Goal: Information Seeking & Learning: Understand process/instructions

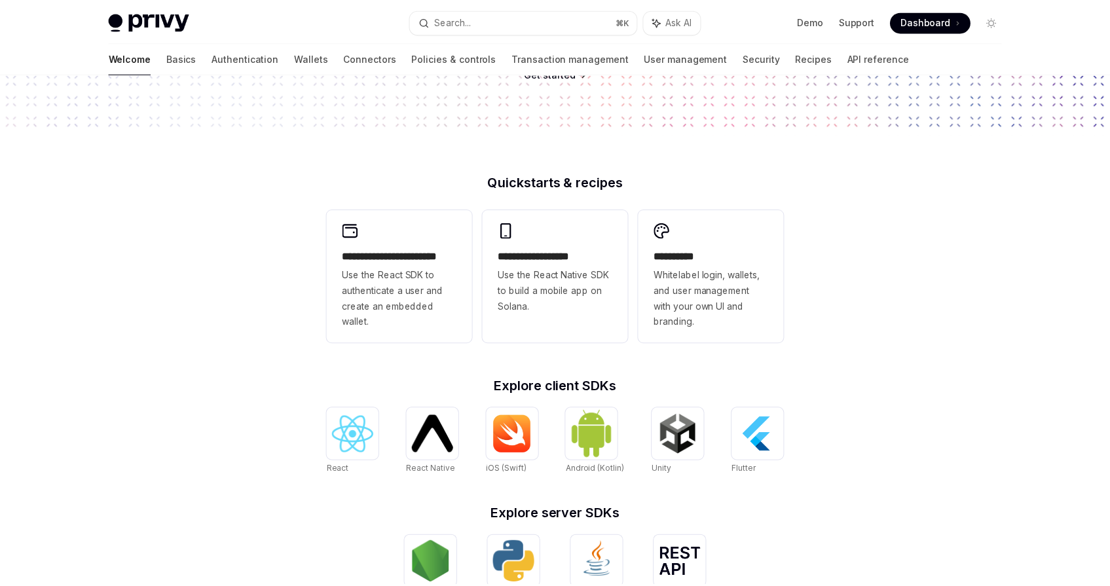
scroll to position [239, 0]
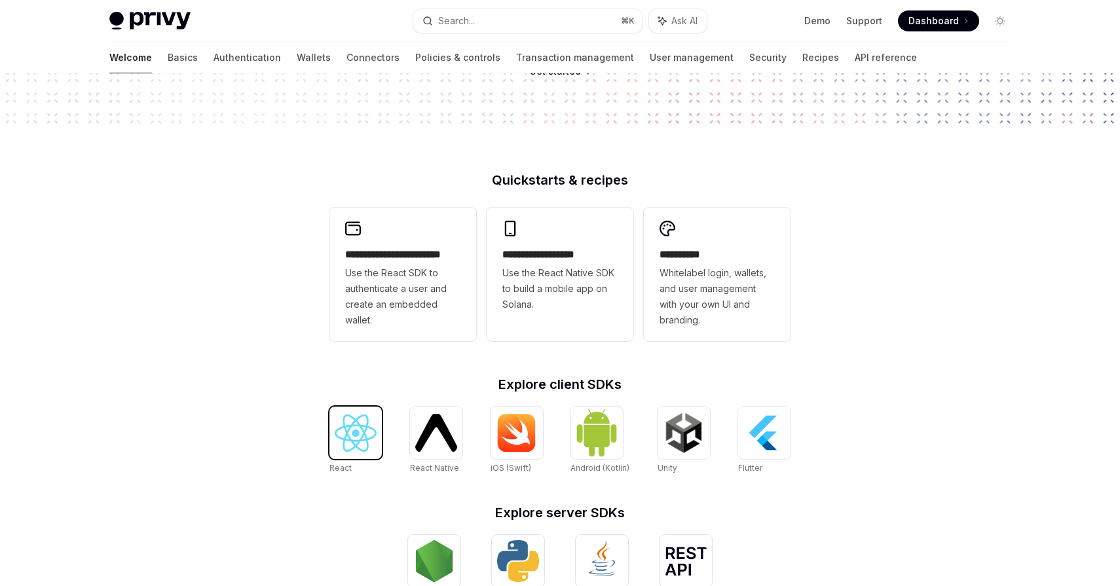
click at [364, 432] on img at bounding box center [356, 433] width 42 height 37
click at [696, 552] on img at bounding box center [686, 561] width 42 height 29
type textarea "*"
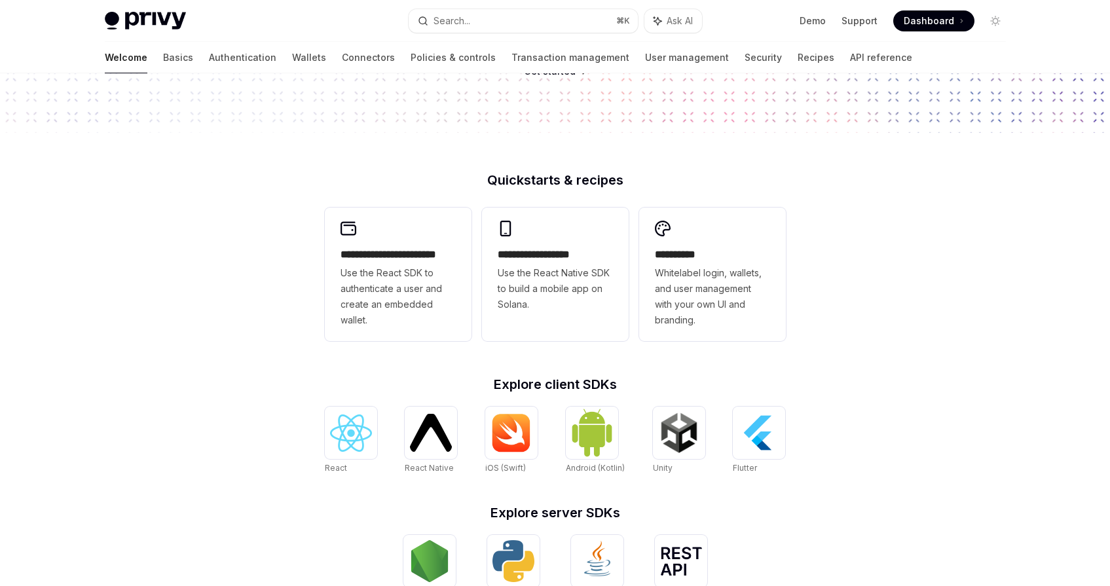
click at [931, 24] on span "Dashboard" at bounding box center [929, 20] width 50 height 13
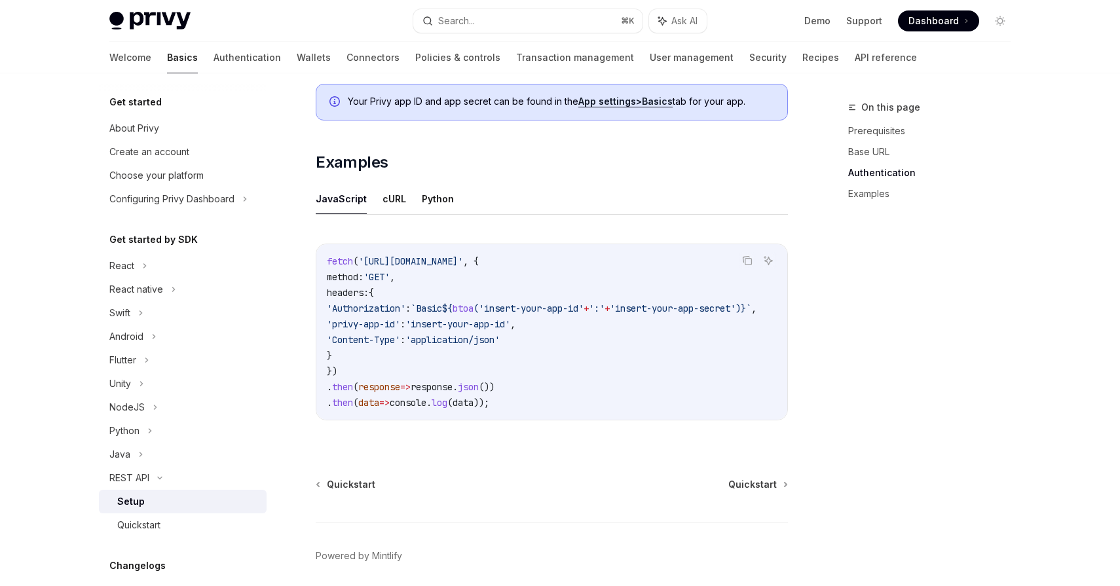
scroll to position [609, 0]
click at [761, 481] on span "Quickstart" at bounding box center [752, 482] width 48 height 13
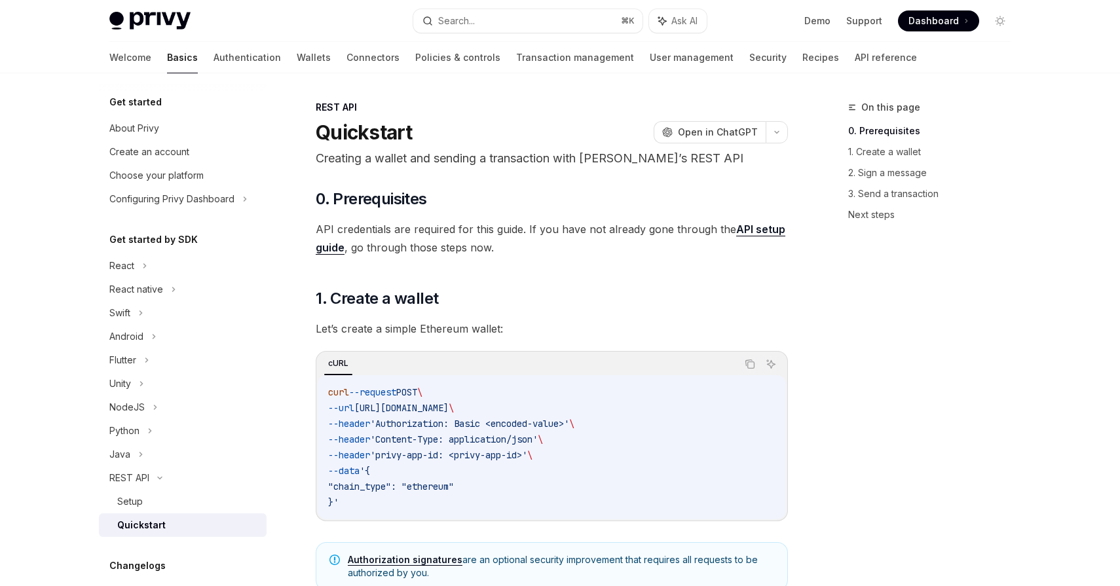
click at [748, 230] on link "API setup guide" at bounding box center [551, 239] width 470 height 32
type textarea "*"
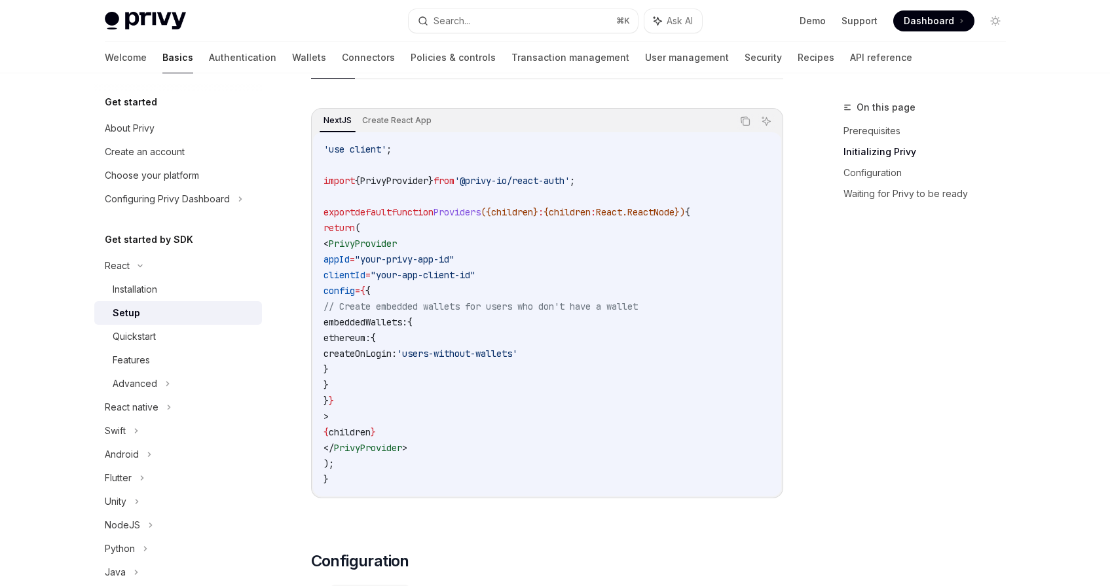
scroll to position [424, 0]
click at [751, 117] on button "Copy the contents from the code block" at bounding box center [745, 120] width 17 height 17
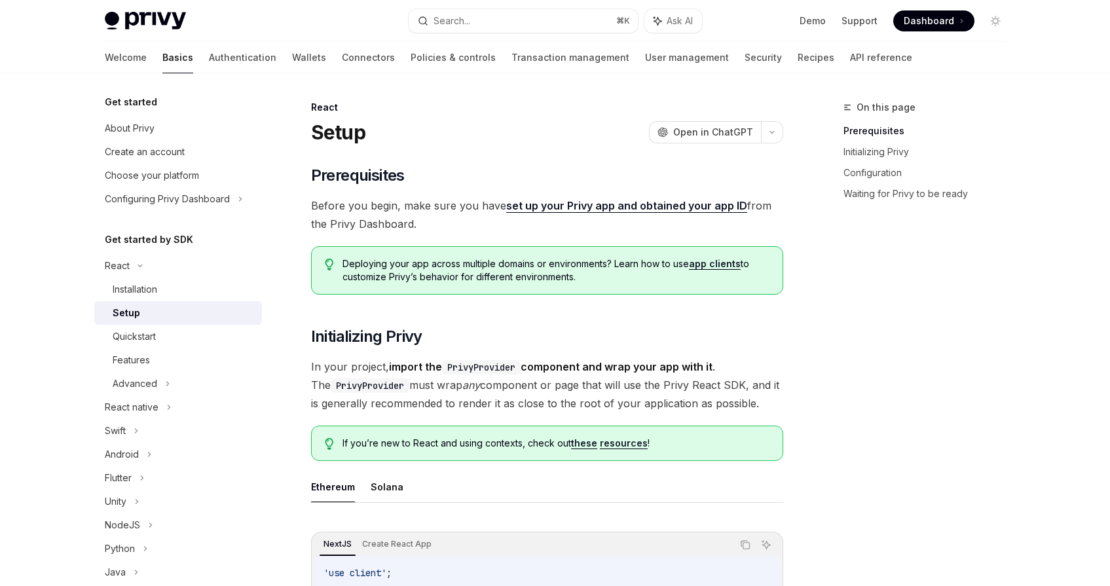
scroll to position [3, 0]
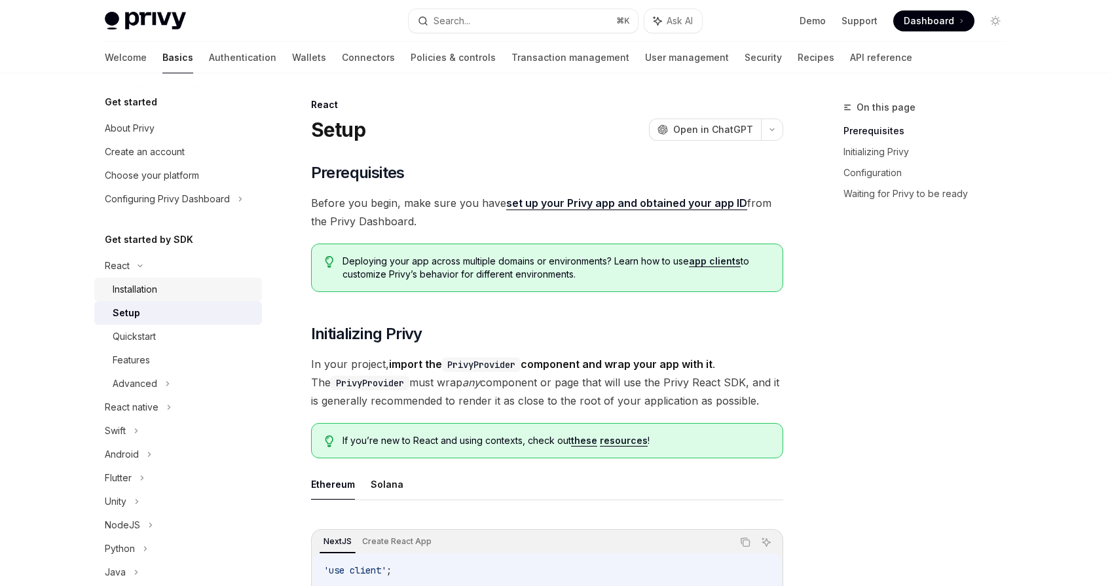
click at [134, 291] on div "Installation" at bounding box center [135, 290] width 45 height 16
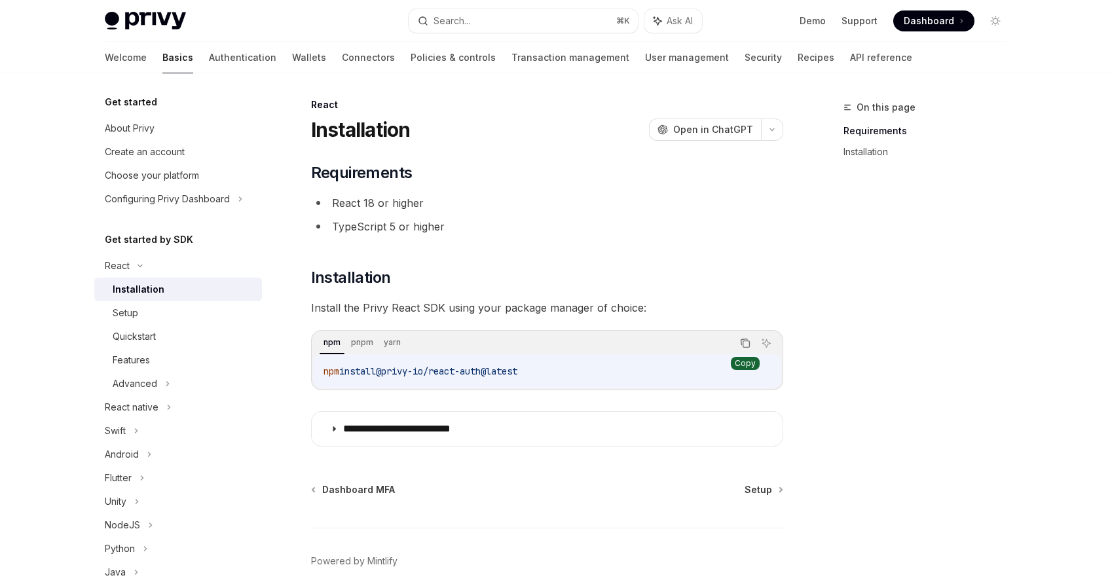
click at [744, 348] on button "Copy the contents from the code block" at bounding box center [745, 343] width 17 height 17
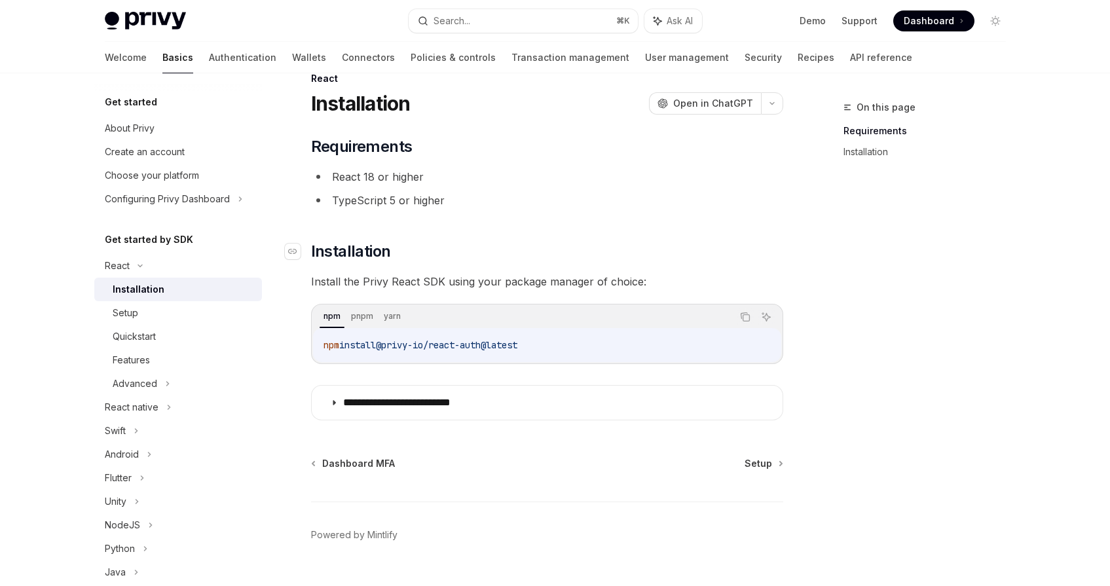
scroll to position [58, 0]
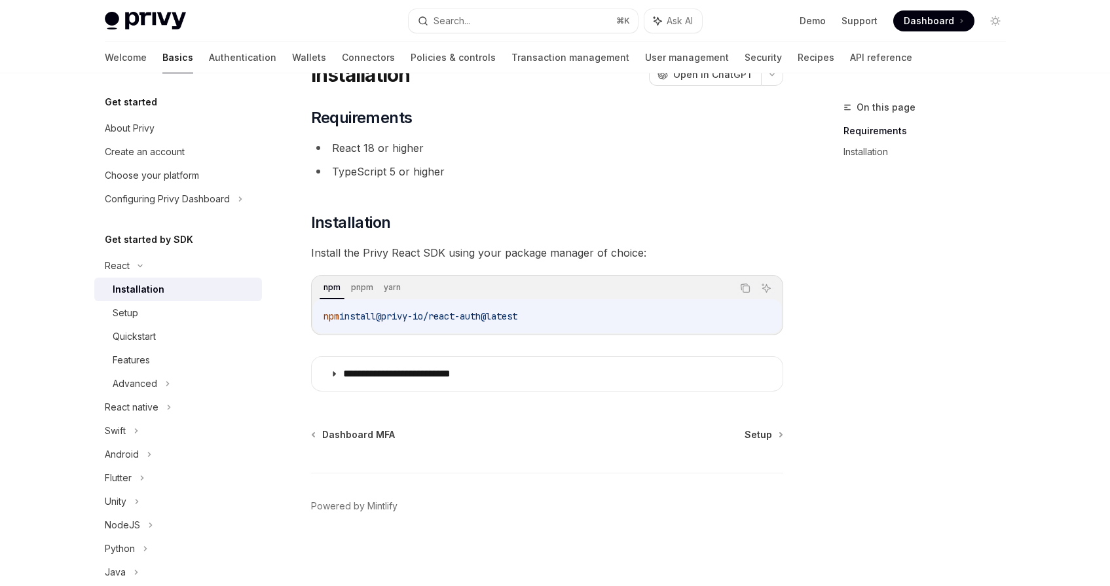
click at [766, 441] on div "Dashboard MFA Setup Powered by Mintlify" at bounding box center [547, 507] width 472 height 158
click at [762, 434] on span "Setup" at bounding box center [759, 434] width 28 height 13
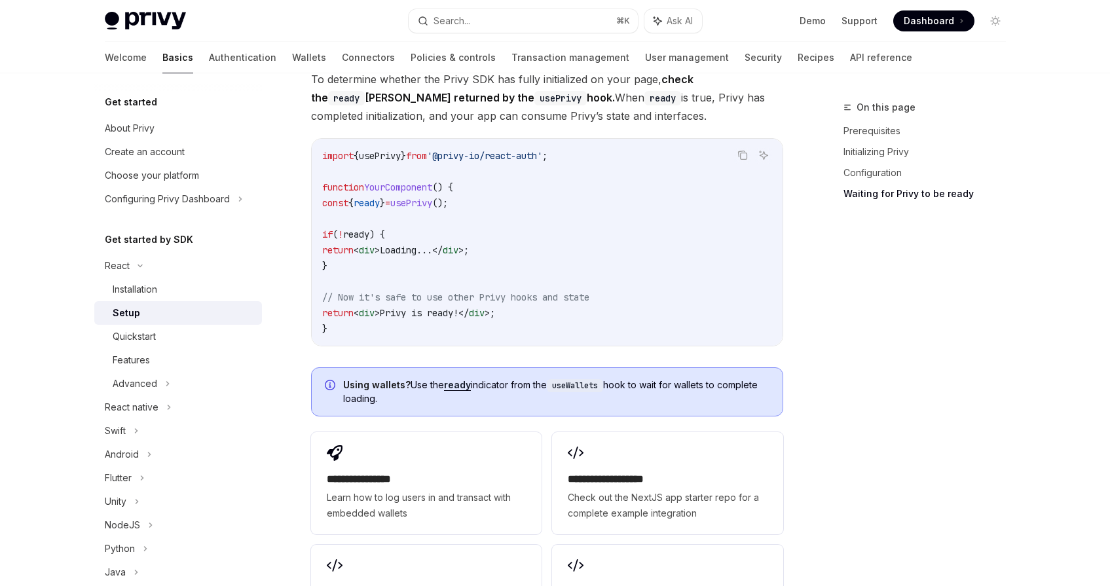
scroll to position [1511, 0]
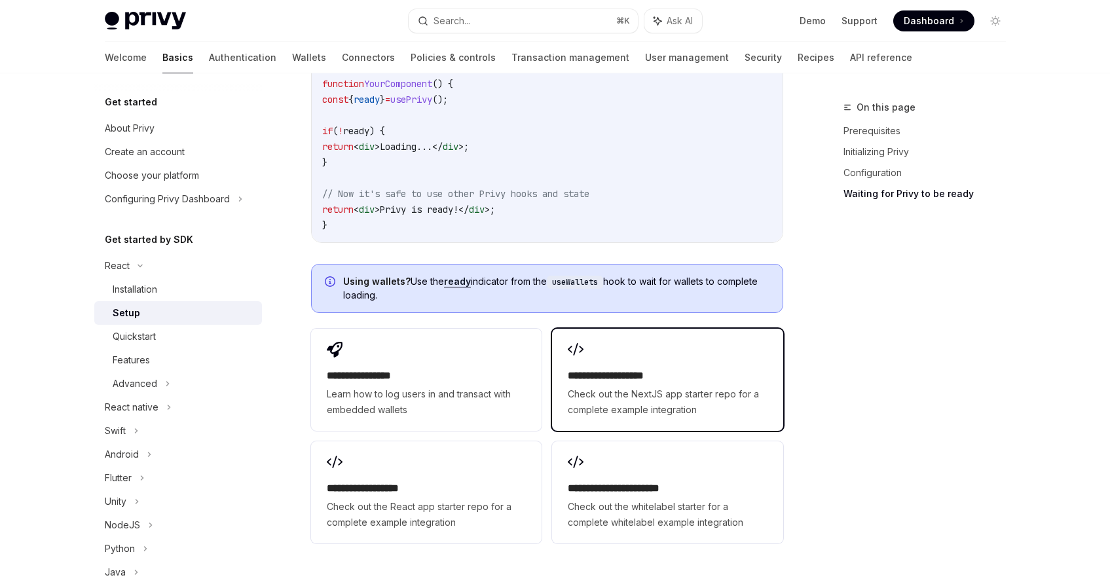
click at [633, 369] on h2 "**********" at bounding box center [667, 376] width 199 height 16
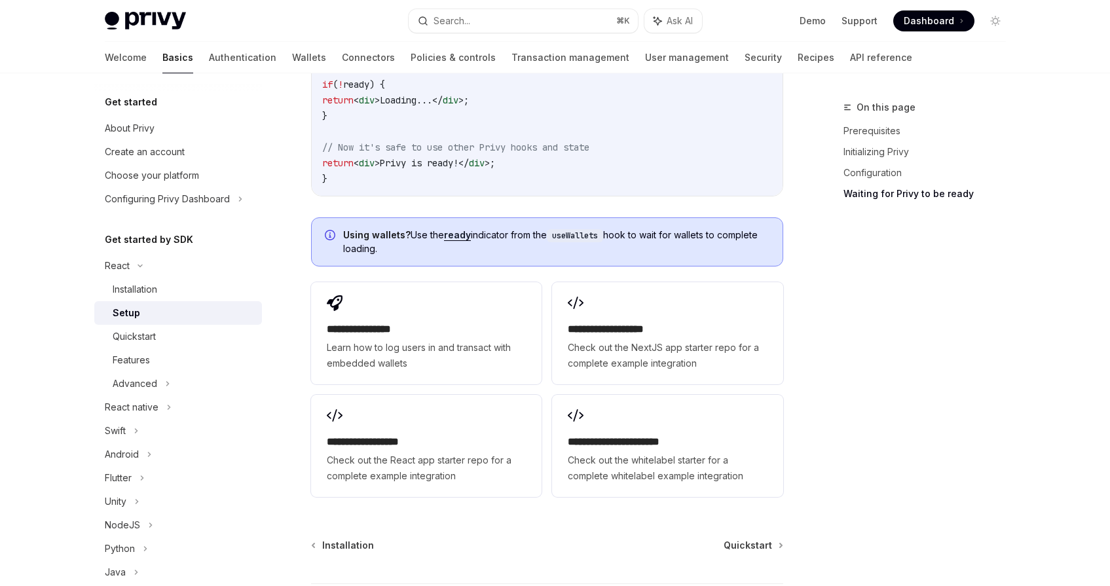
scroll to position [1668, 0]
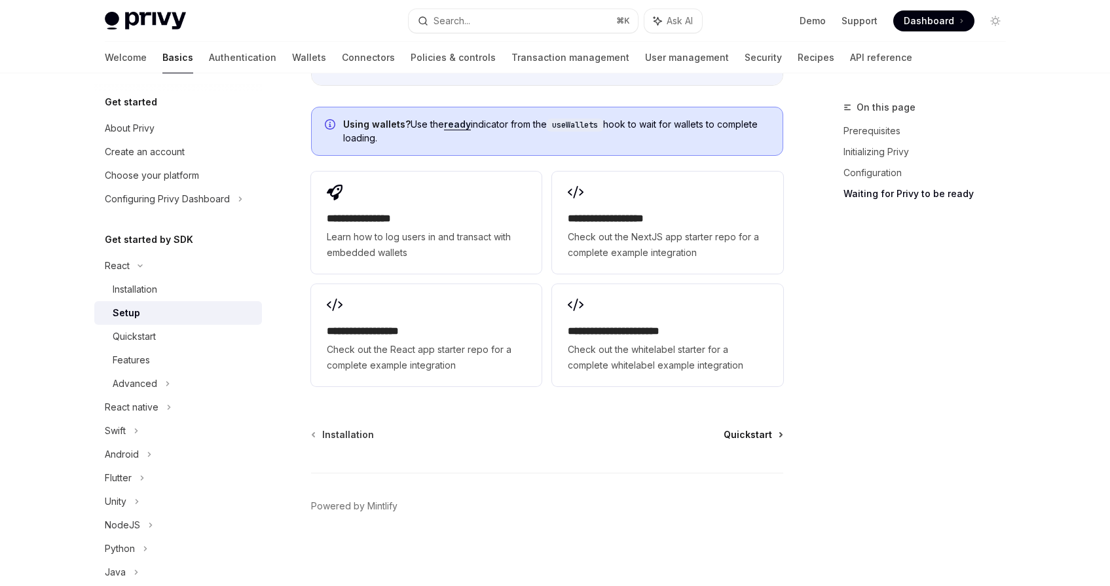
click at [737, 437] on span "Quickstart" at bounding box center [748, 434] width 48 height 13
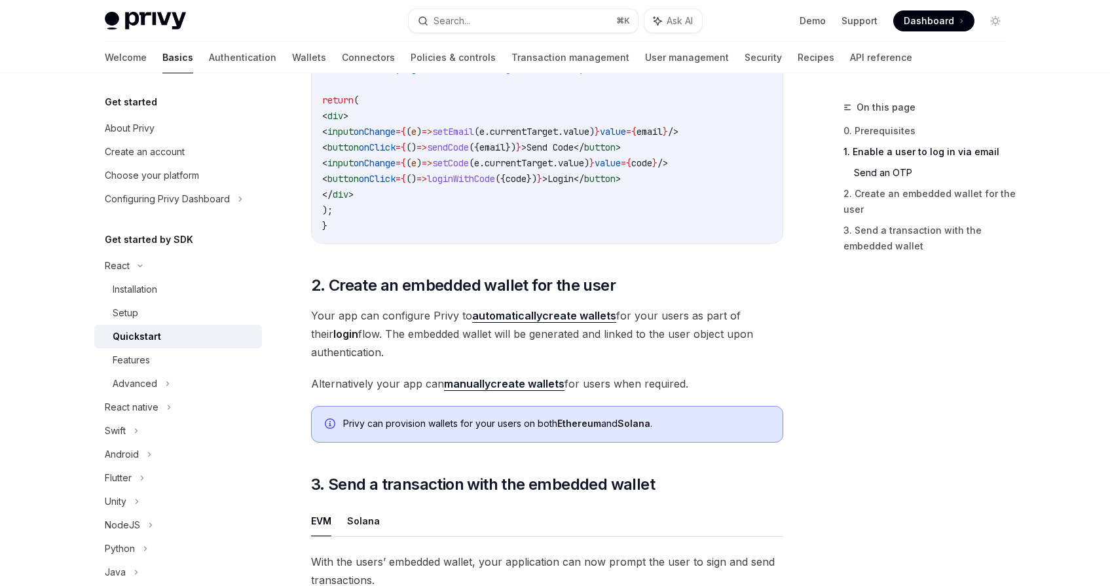
scroll to position [770, 0]
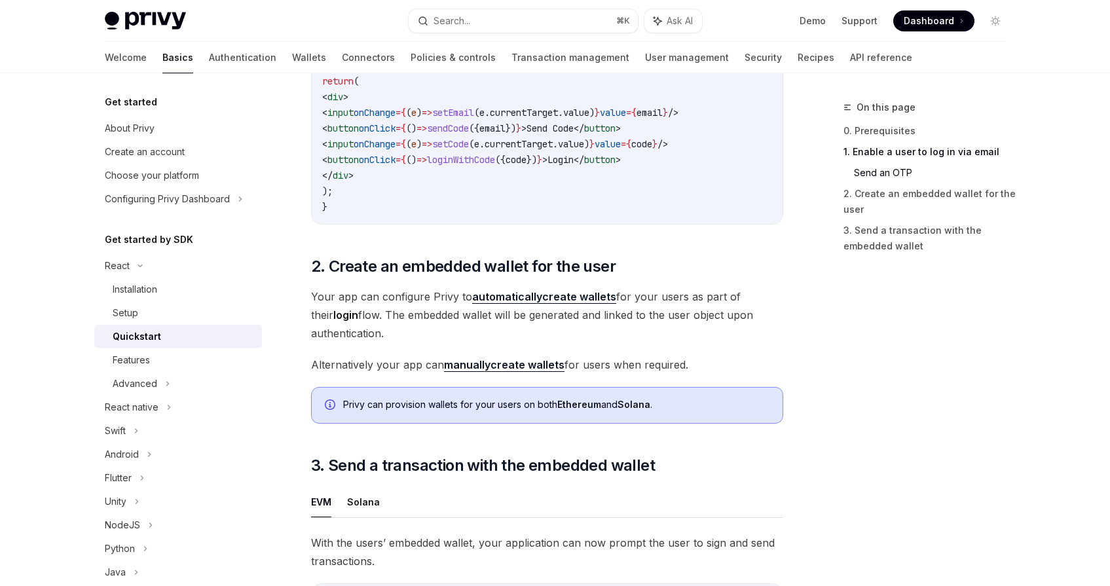
click at [472, 371] on strong "manually" at bounding box center [467, 364] width 47 height 13
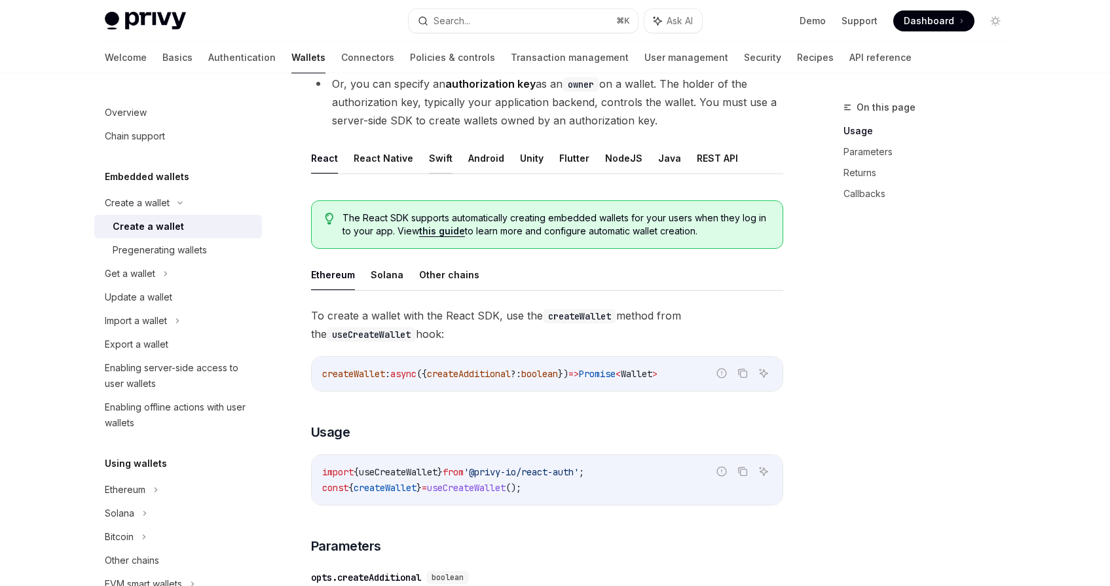
scroll to position [201, 0]
click at [521, 483] on span "();" at bounding box center [514, 487] width 16 height 12
drag, startPoint x: 574, startPoint y: 485, endPoint x: 321, endPoint y: 491, distance: 252.9
click at [321, 491] on div "import { useCreateWallet } from '@privy-io/react-auth' ; const { createWallet }…" at bounding box center [547, 480] width 471 height 50
copy span "const { createWallet } = useCreateWallet ();"
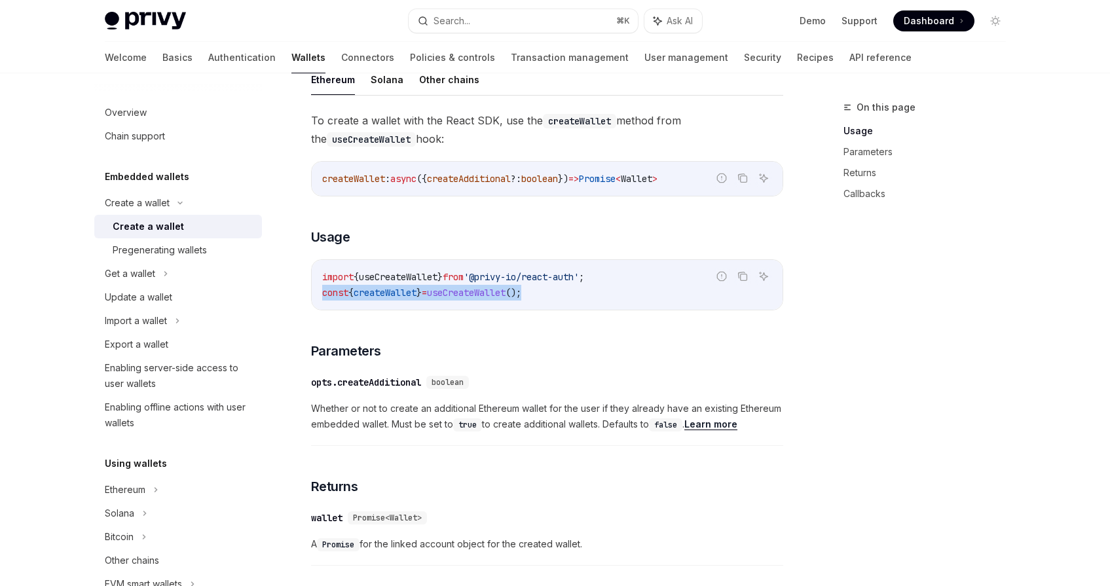
scroll to position [401, 0]
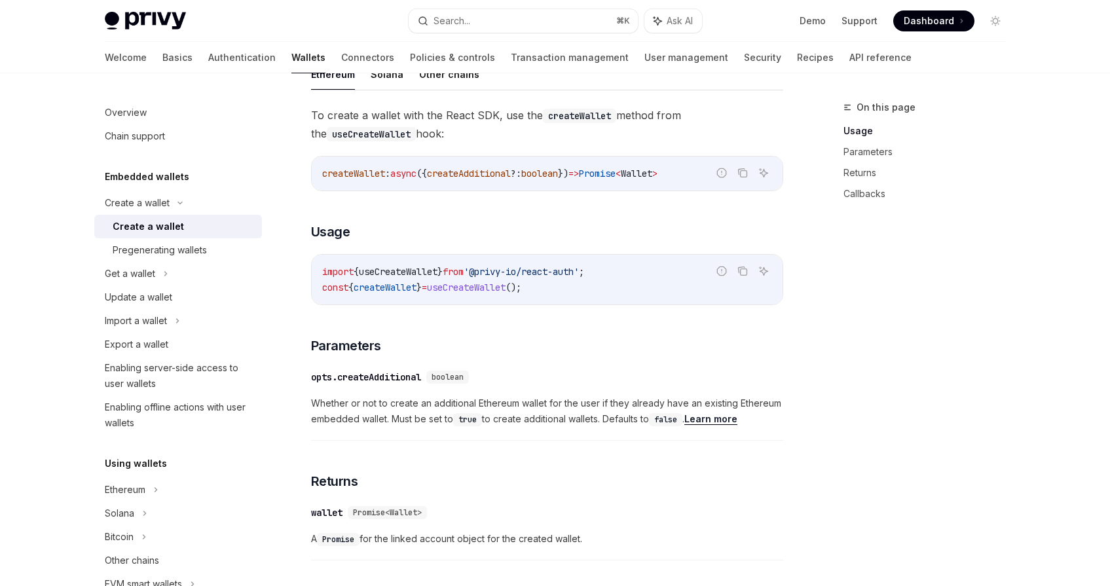
click at [628, 275] on code "import { useCreateWallet } from '@privy-io/react-auth' ; const { createWallet }…" at bounding box center [547, 279] width 450 height 31
drag, startPoint x: 579, startPoint y: 282, endPoint x: 323, endPoint y: 286, distance: 256.1
click at [323, 286] on code "import { useCreateWallet } from '@privy-io/react-auth' ; const { createWallet }…" at bounding box center [547, 279] width 450 height 31
copy span "const { createWallet } = useCreateWallet ();"
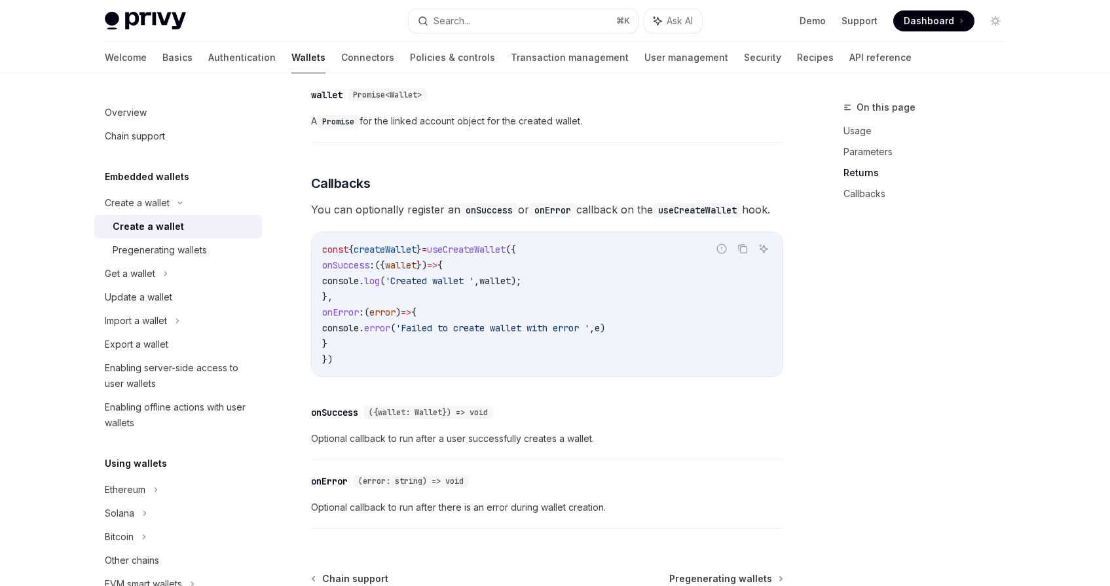
scroll to position [821, 0]
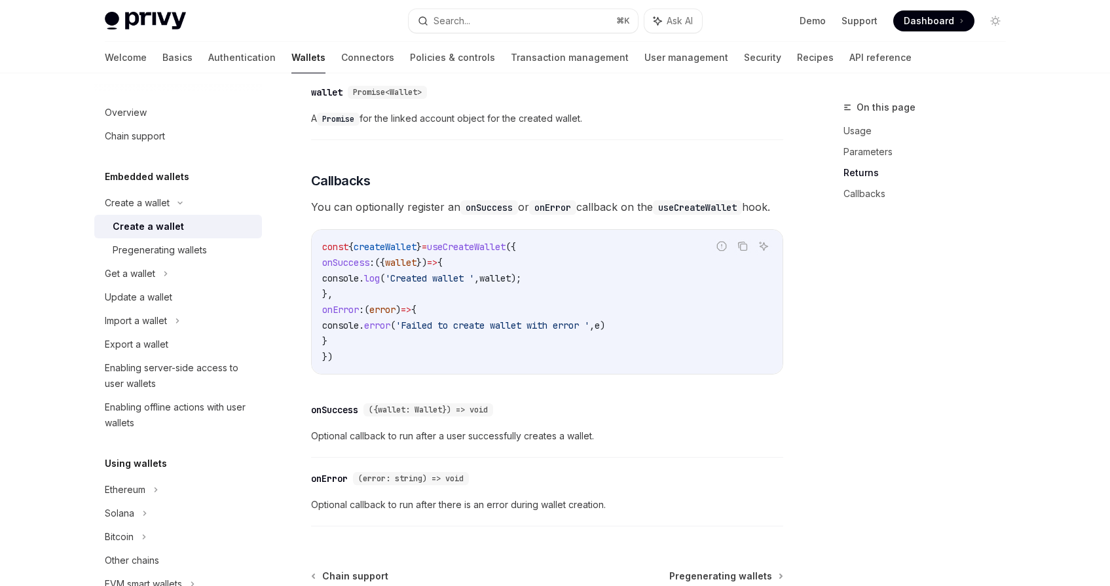
click at [363, 253] on span "createWallet" at bounding box center [385, 247] width 63 height 12
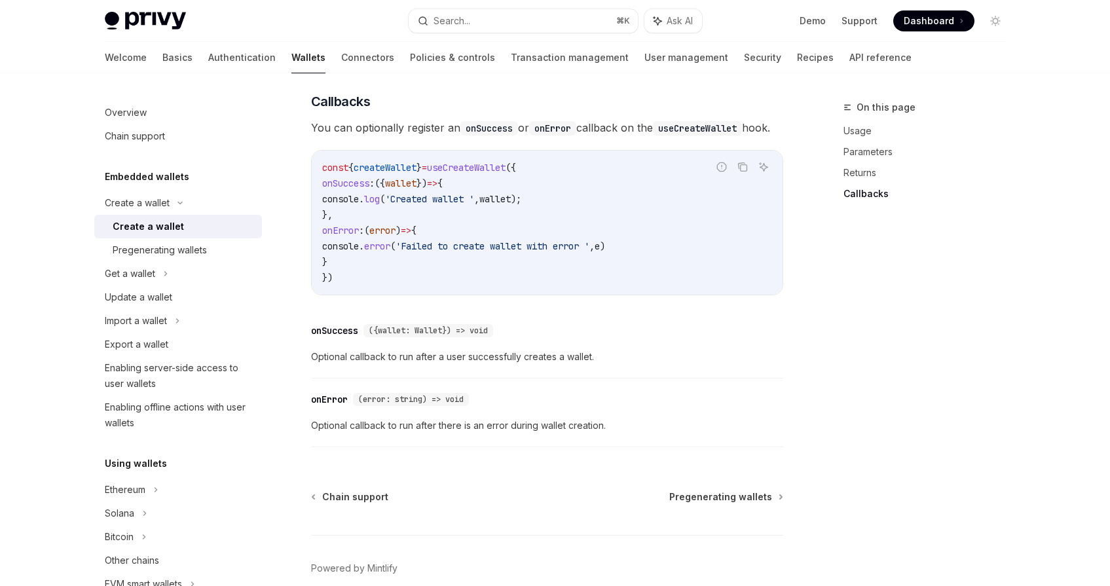
scroll to position [898, 0]
click at [747, 506] on span "Pregenerating wallets" at bounding box center [720, 499] width 103 height 13
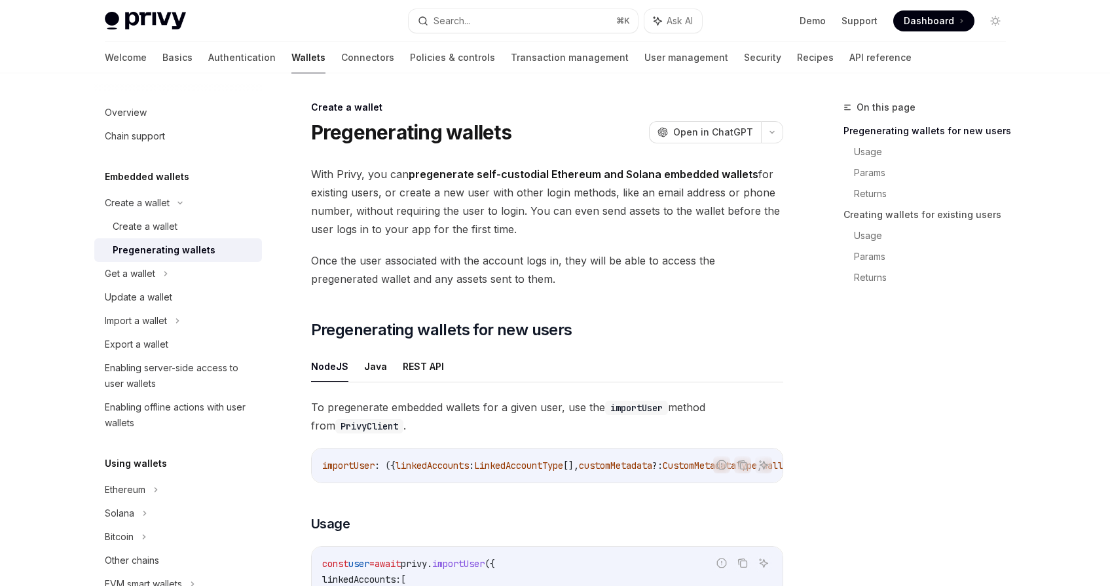
type textarea "*"
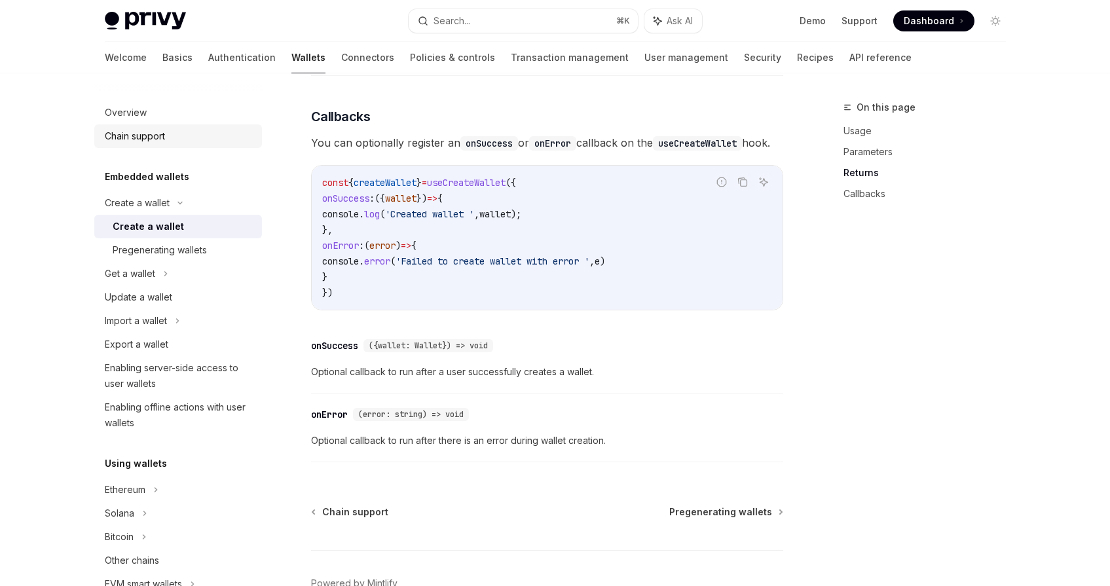
scroll to position [898, 0]
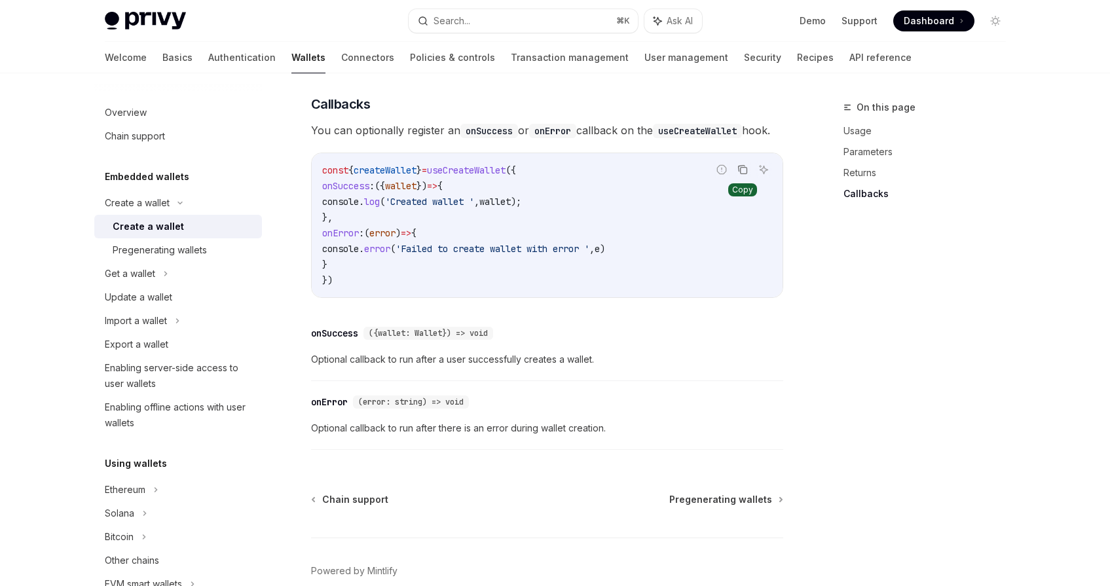
click at [743, 175] on icon "Copy the contents from the code block" at bounding box center [743, 169] width 10 height 10
click at [740, 175] on icon "Copy the contents from the code block" at bounding box center [743, 169] width 10 height 10
click at [931, 33] on div "Privy Docs home page Search... ⌘ K Ask AI Demo Support Dashboard Dashboard Sear…" at bounding box center [555, 21] width 901 height 42
click at [935, 25] on span "Dashboard" at bounding box center [929, 20] width 50 height 13
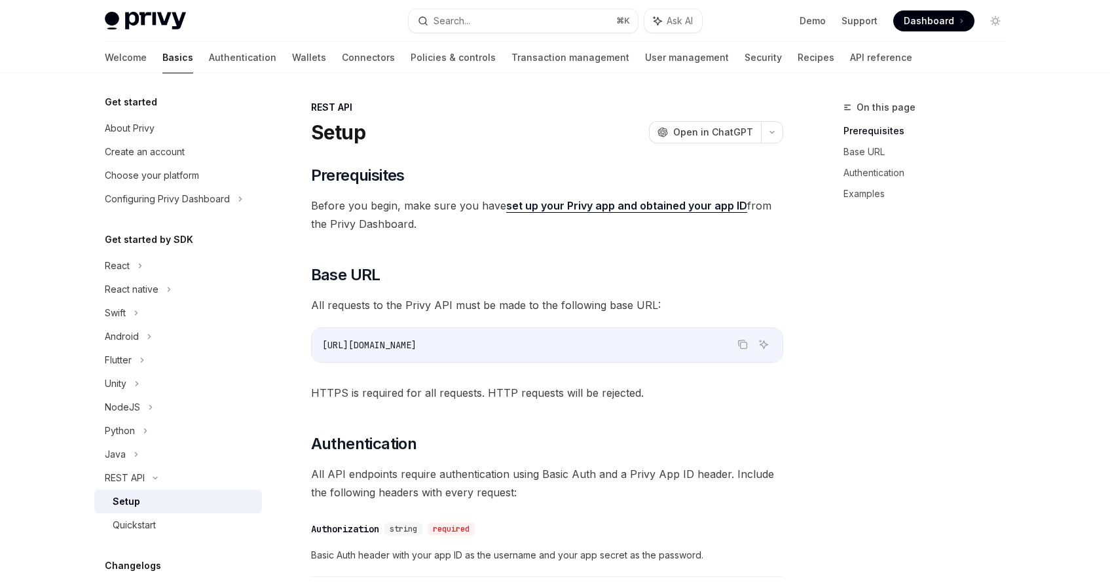
type textarea "*"
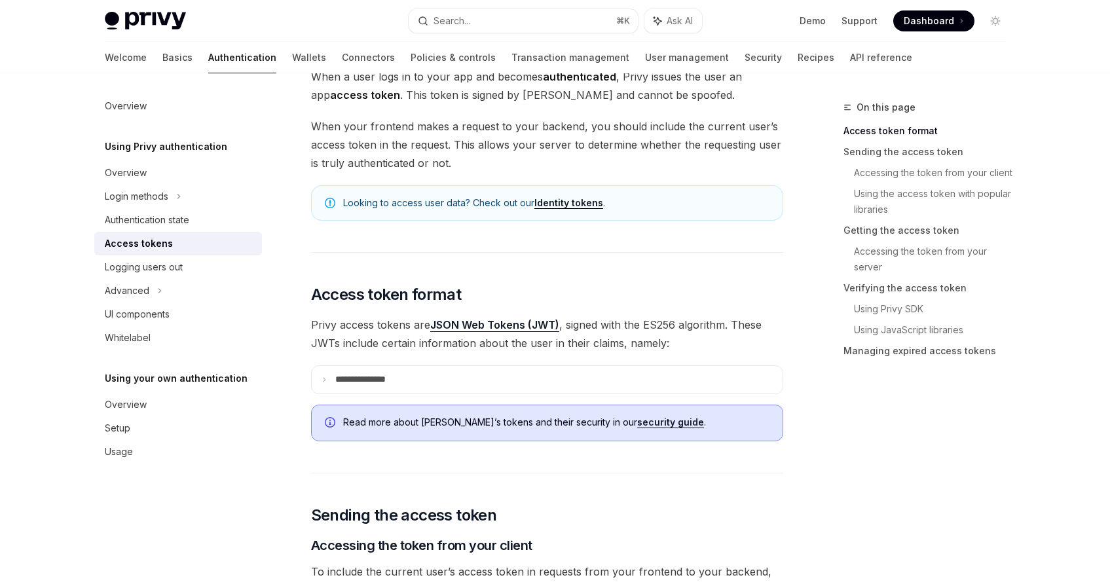
scroll to position [100, 0]
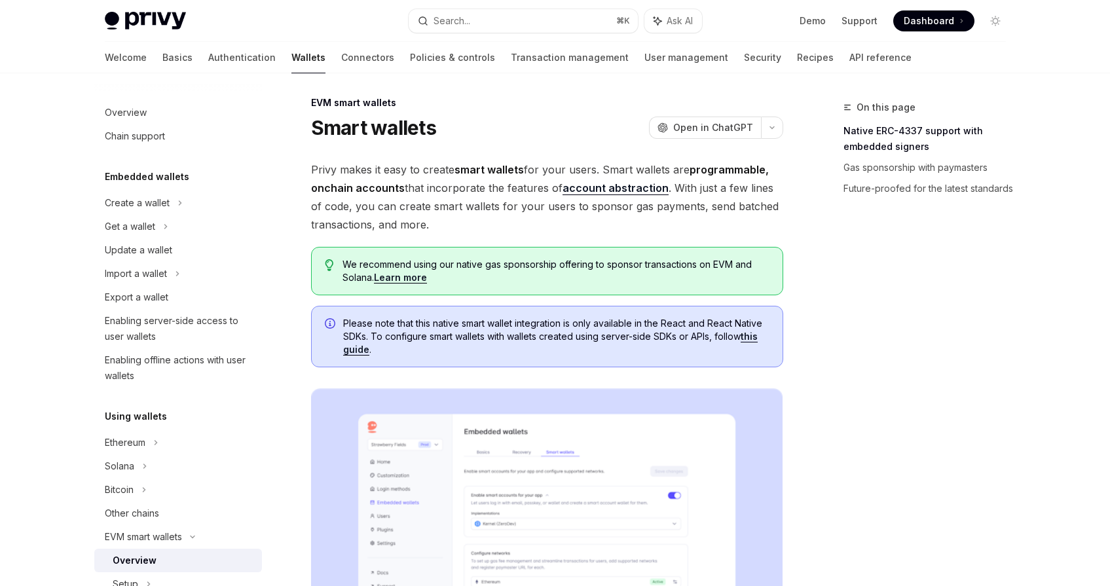
scroll to position [5, 0]
click at [603, 189] on link "account abstraction" at bounding box center [616, 188] width 106 height 14
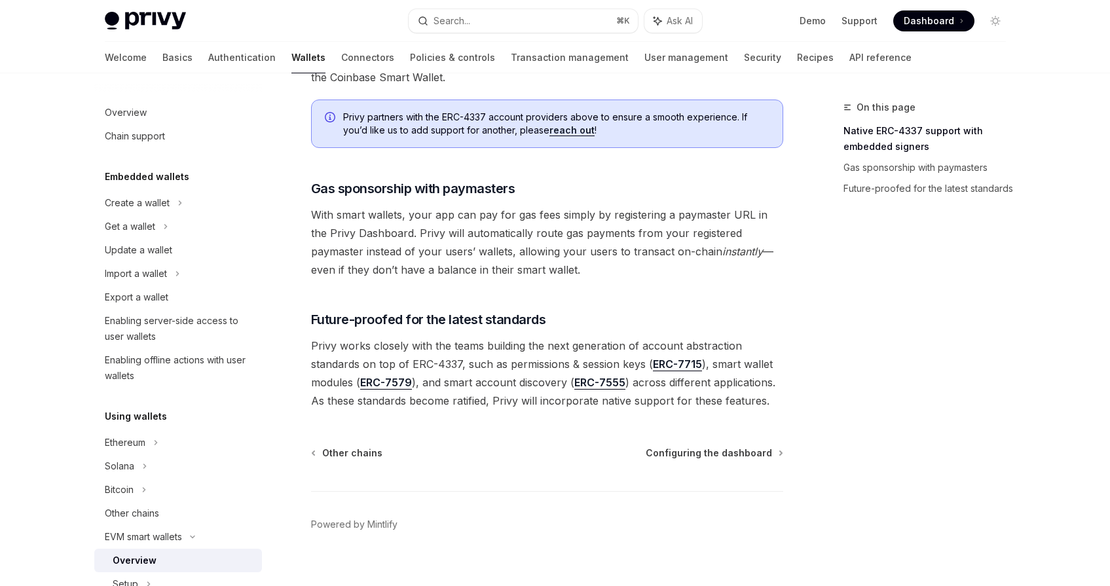
scroll to position [983, 0]
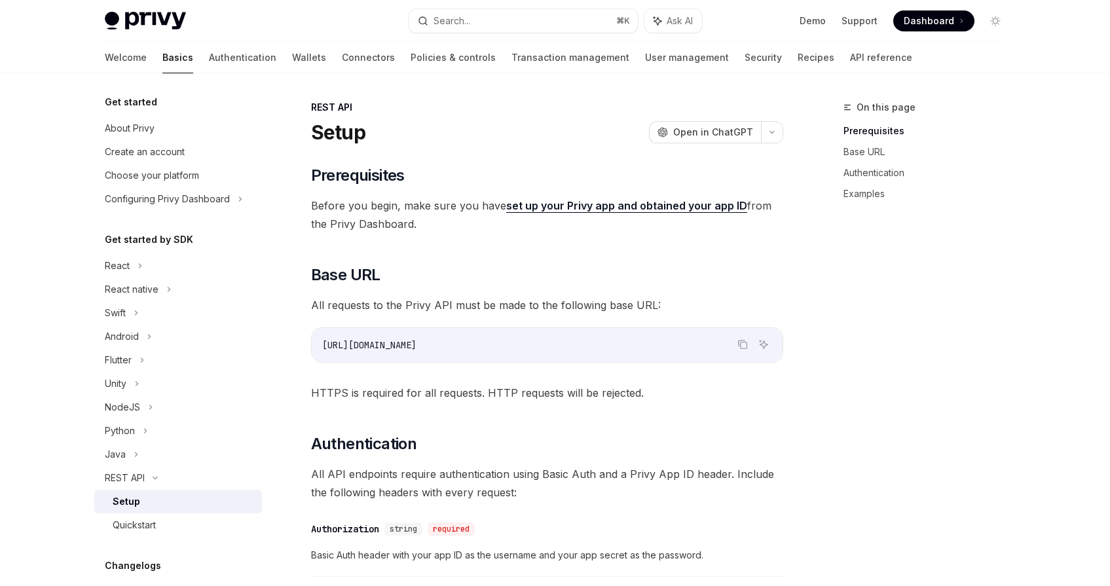
click at [678, 122] on button "OpenAI Open in ChatGPT" at bounding box center [705, 132] width 112 height 22
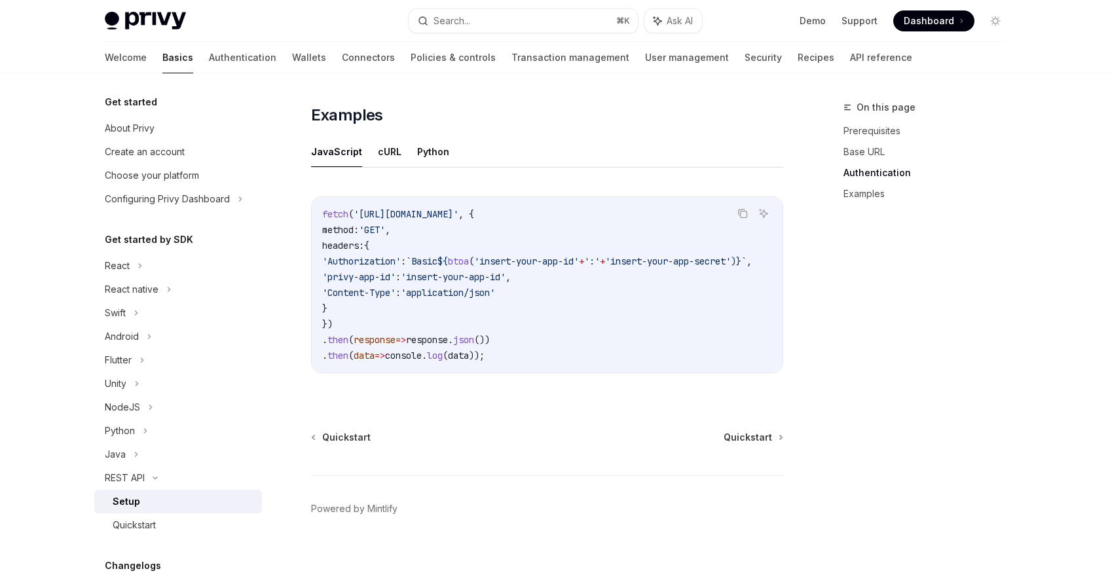
scroll to position [662, 0]
click at [748, 450] on div "Quickstart Quickstart Powered by Mintlify" at bounding box center [547, 507] width 472 height 158
click at [753, 441] on div "Quickstart Quickstart Powered by Mintlify" at bounding box center [547, 507] width 472 height 158
click at [754, 436] on span "Quickstart" at bounding box center [748, 434] width 48 height 13
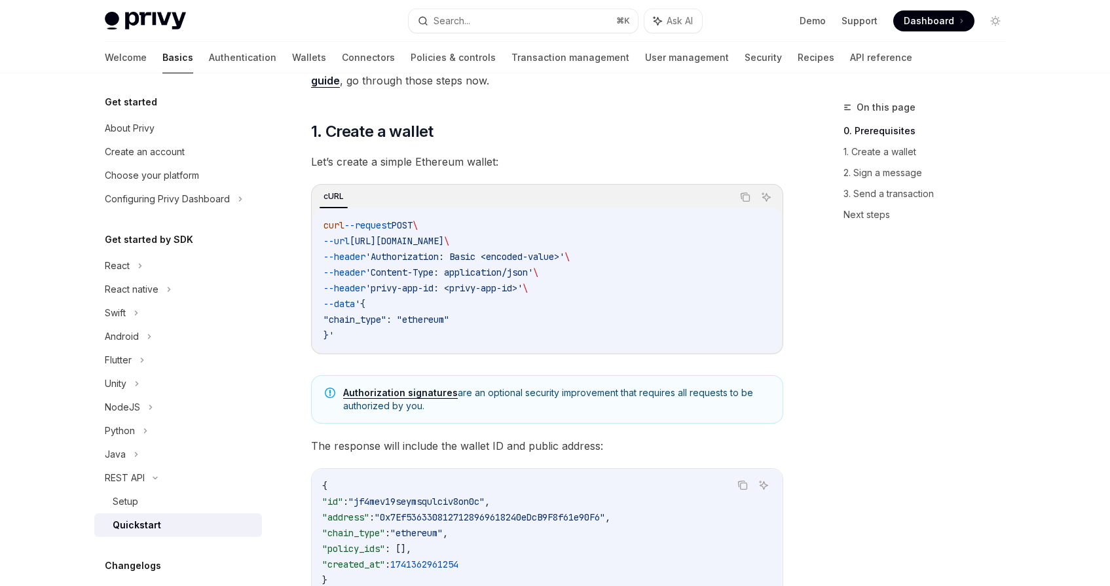
scroll to position [178, 0]
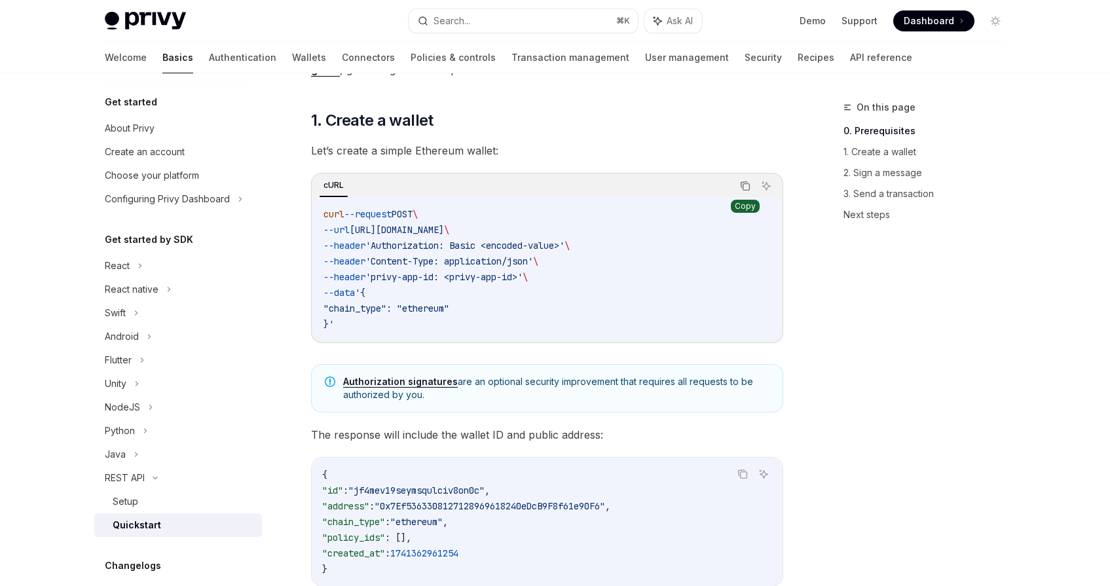
click at [743, 190] on icon "Copy the contents from the code block" at bounding box center [746, 187] width 7 height 7
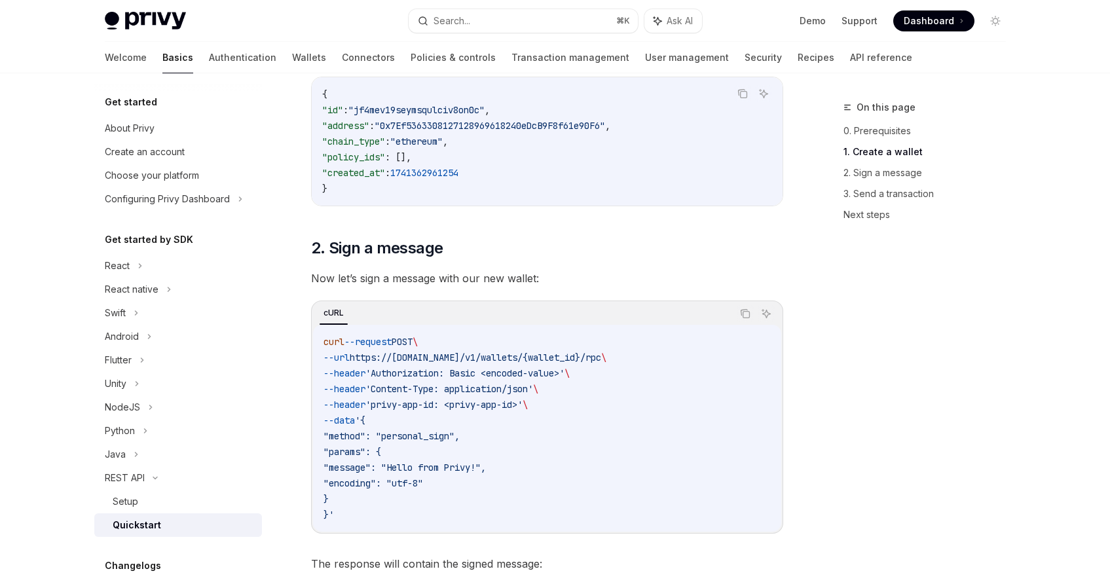
scroll to position [609, 0]
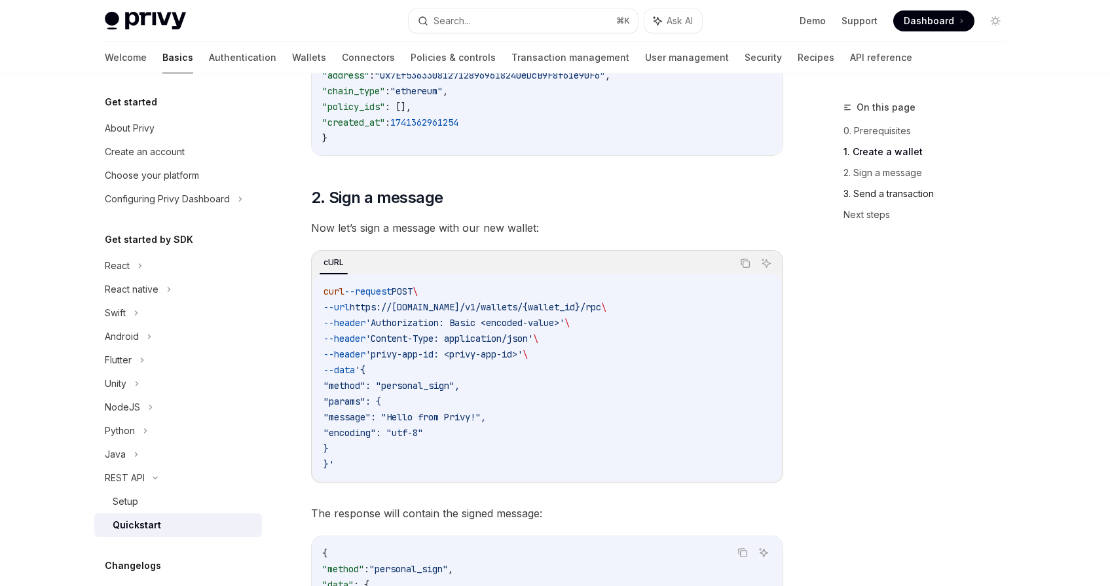
click at [896, 187] on link "3. Send a transaction" at bounding box center [930, 193] width 173 height 21
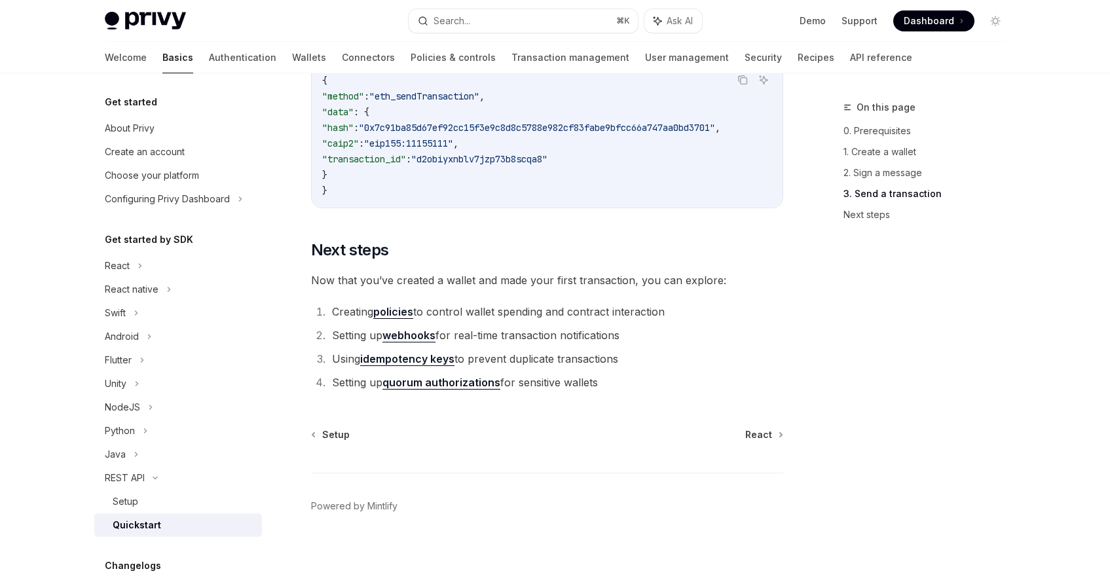
scroll to position [1727, 0]
click at [760, 432] on span "React" at bounding box center [758, 434] width 27 height 13
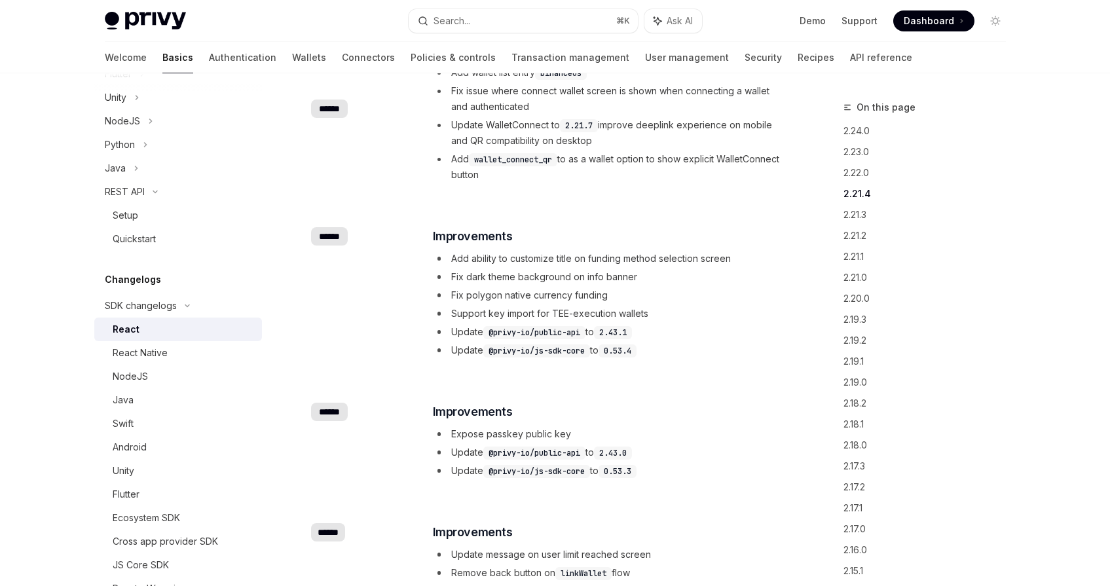
scroll to position [1043, 0]
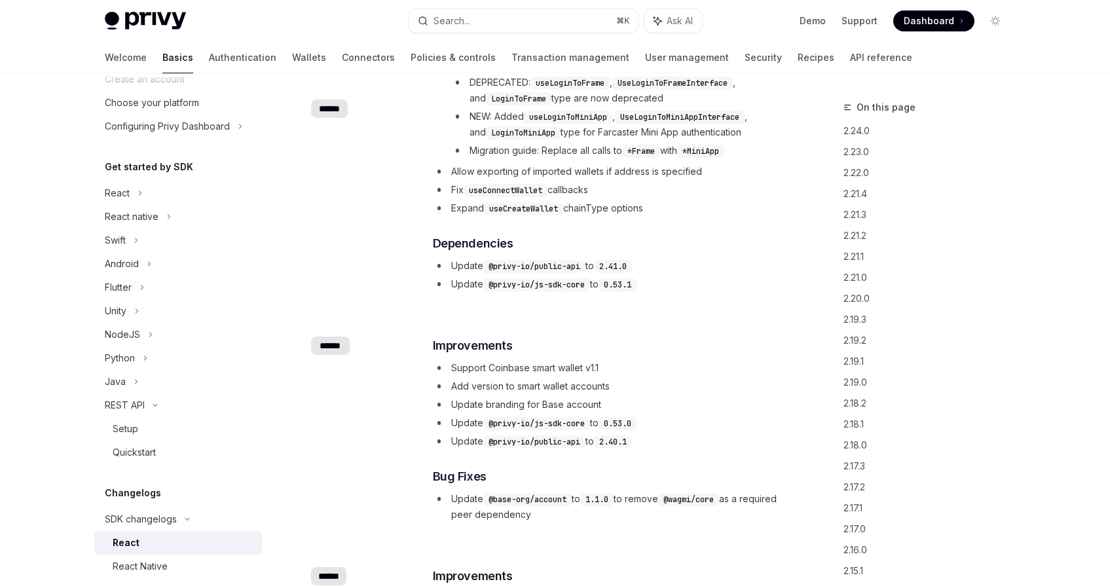
scroll to position [61, 0]
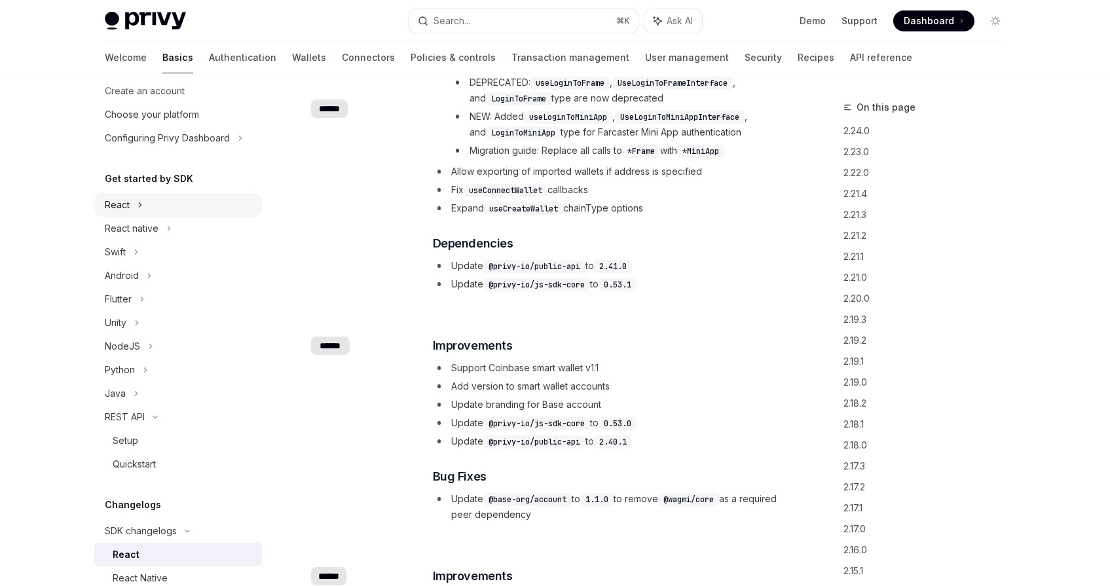
click at [162, 199] on div "React" at bounding box center [178, 205] width 168 height 24
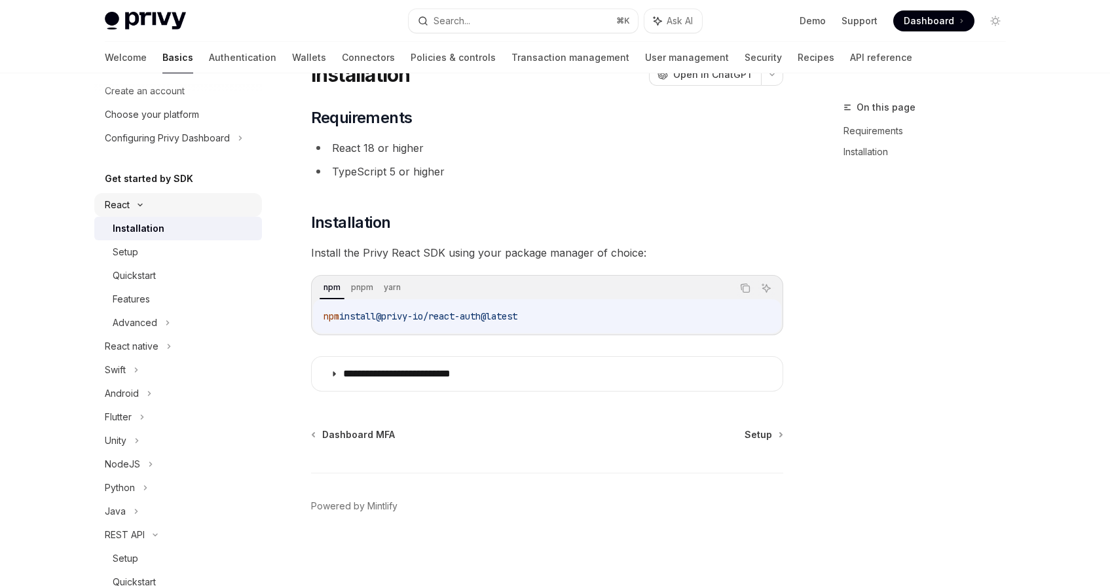
scroll to position [58, 0]
click at [151, 274] on div "Quickstart" at bounding box center [134, 276] width 43 height 16
type textarea "*"
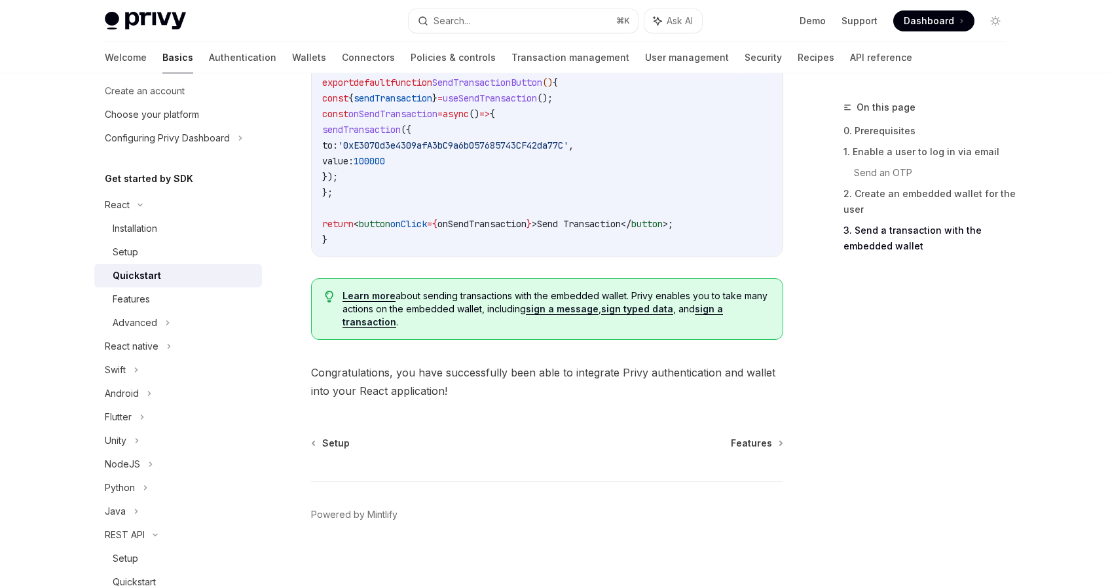
scroll to position [1308, 0]
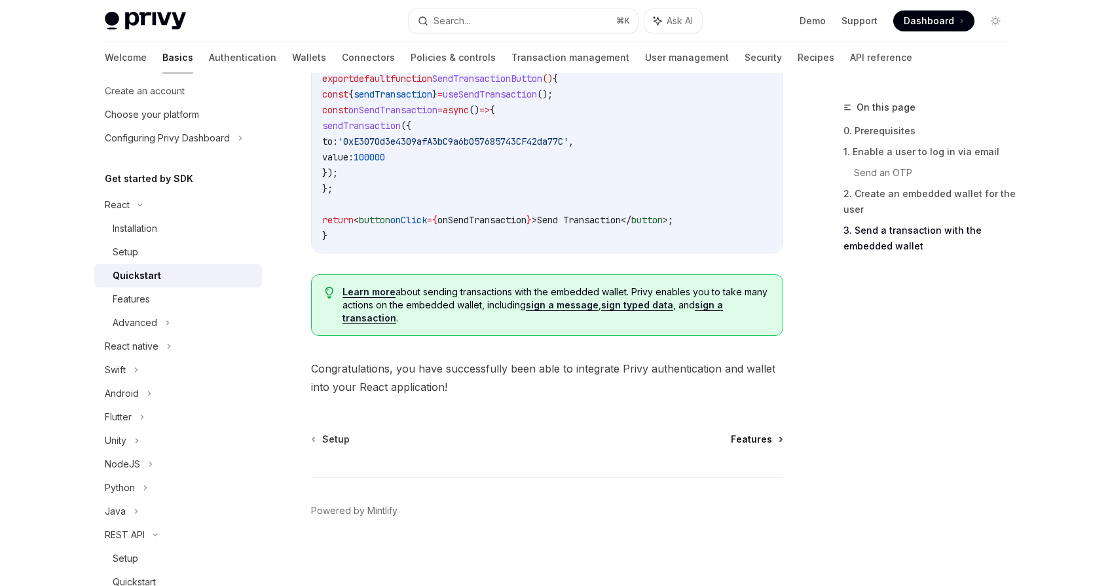
click at [757, 440] on span "Features" at bounding box center [751, 439] width 41 height 13
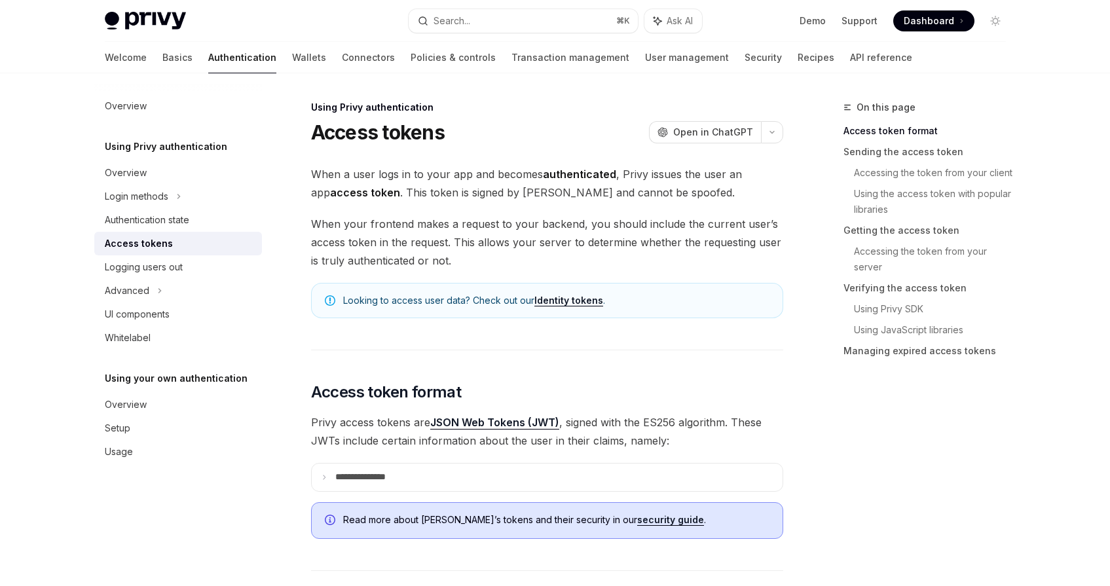
scroll to position [100, 0]
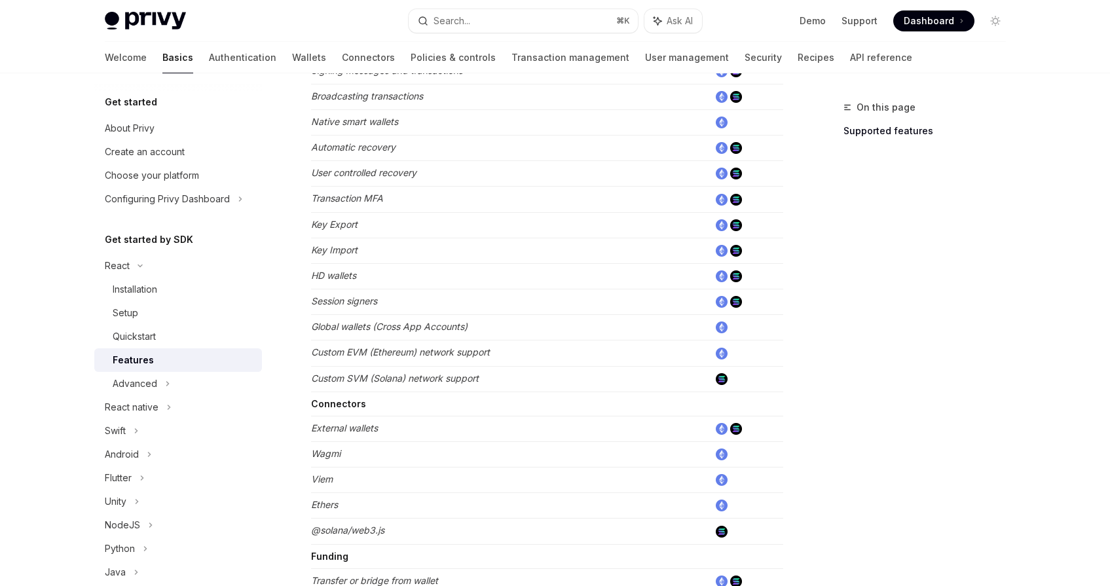
scroll to position [808, 0]
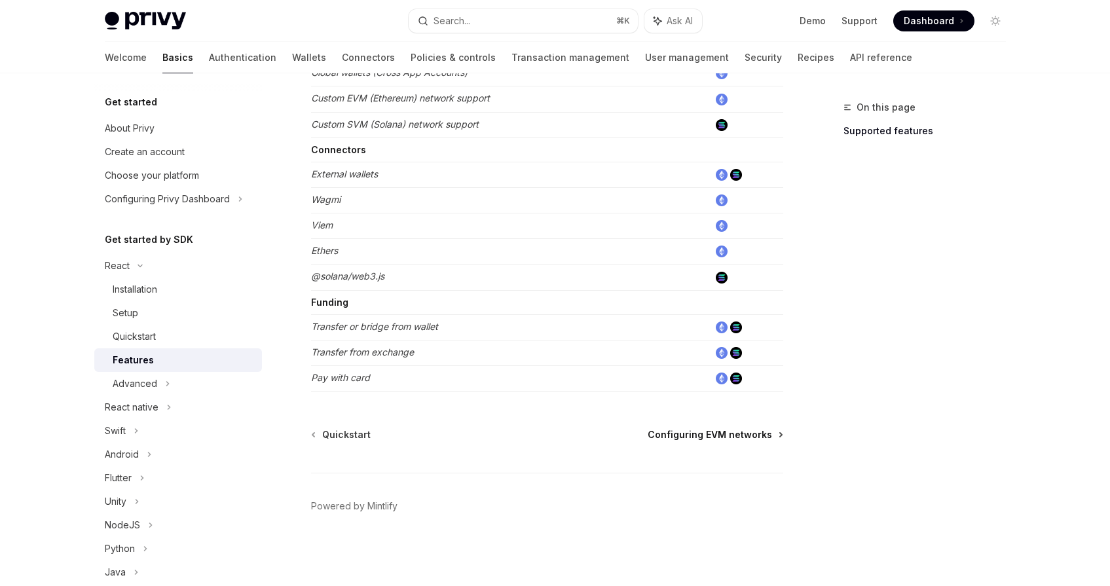
click at [773, 438] on link "Configuring EVM networks" at bounding box center [715, 434] width 134 height 13
type textarea "*"
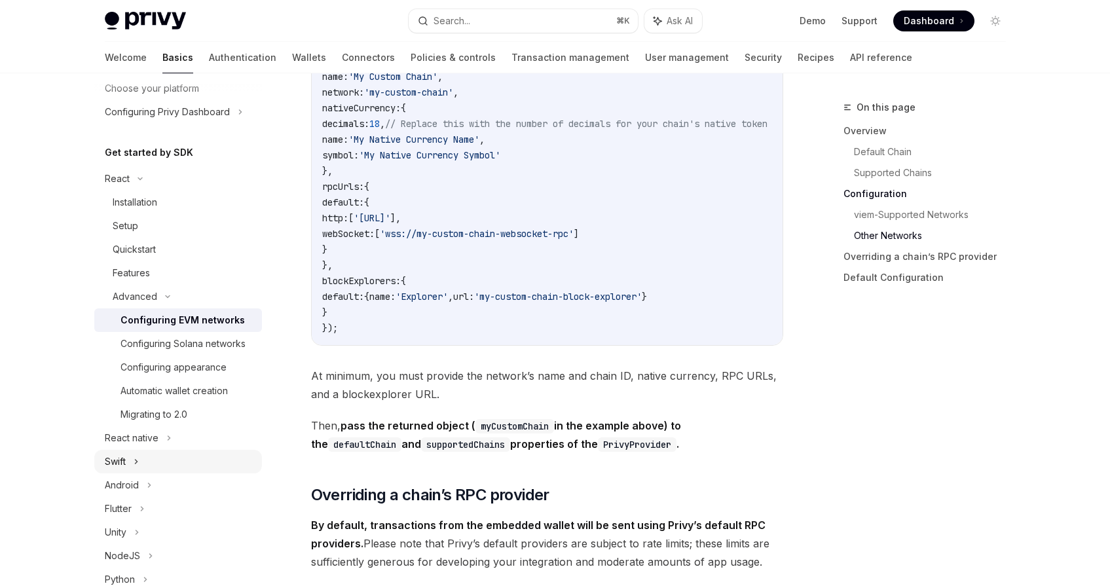
scroll to position [86, 0]
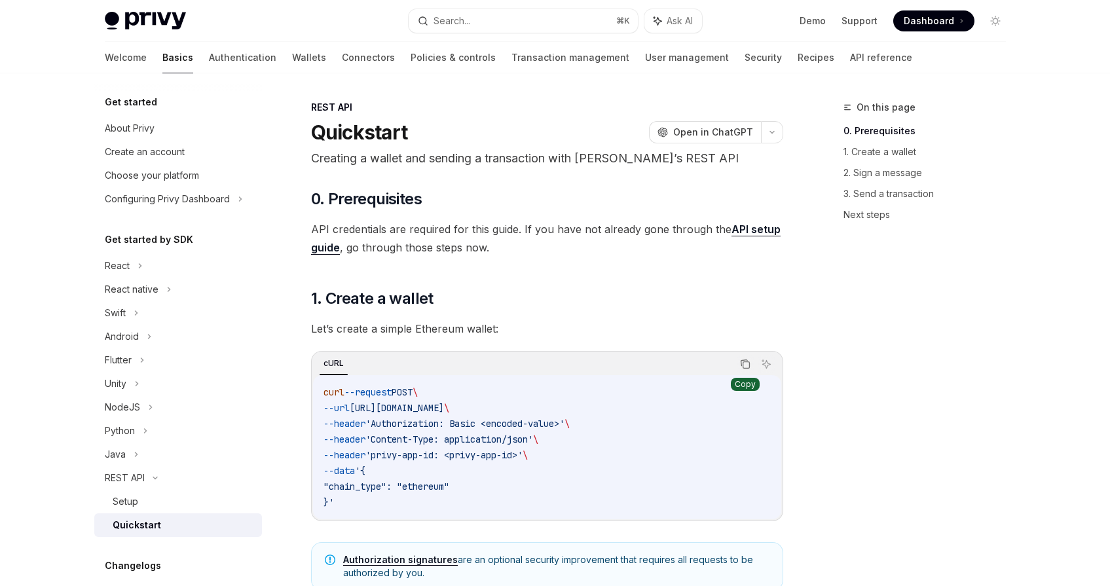
click at [743, 364] on icon "Copy the contents from the code block" at bounding box center [745, 364] width 10 height 10
click at [136, 498] on div "Setup" at bounding box center [126, 502] width 26 height 16
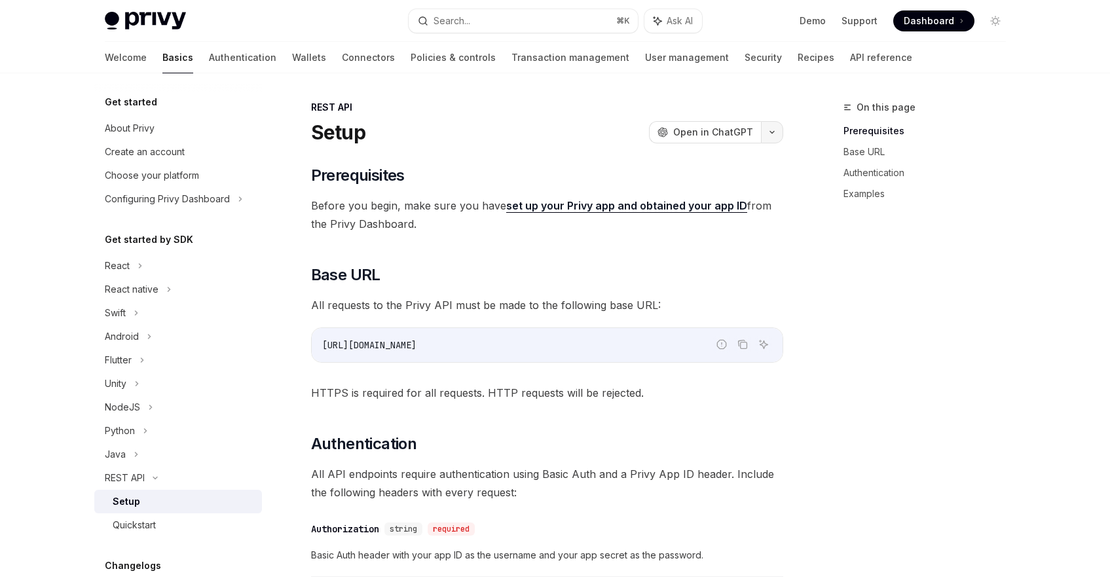
click at [766, 139] on button "button" at bounding box center [772, 132] width 22 height 22
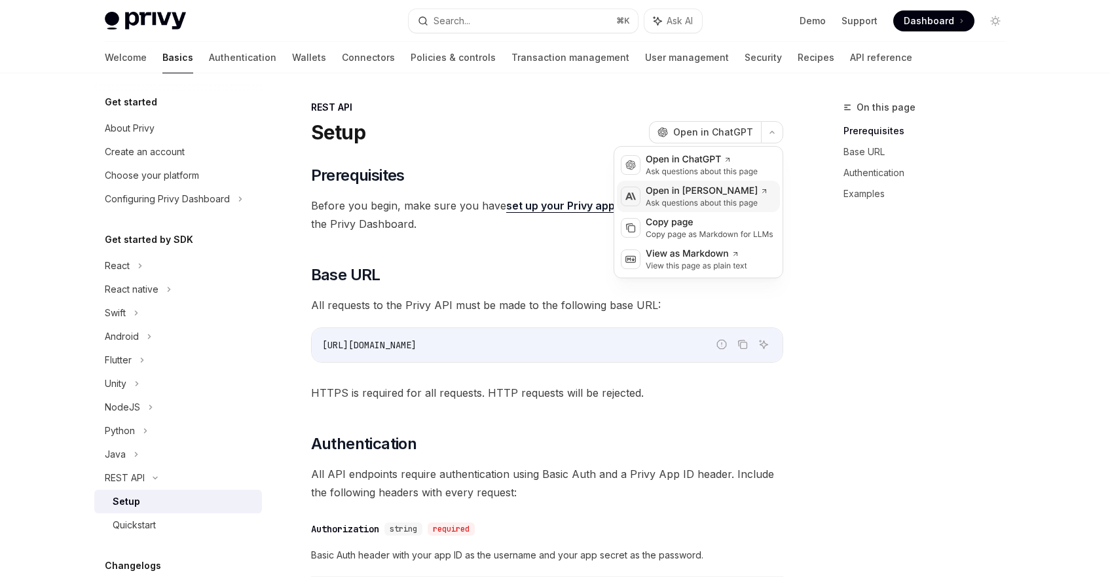
click at [719, 198] on div "Ask questions about this page" at bounding box center [707, 203] width 122 height 10
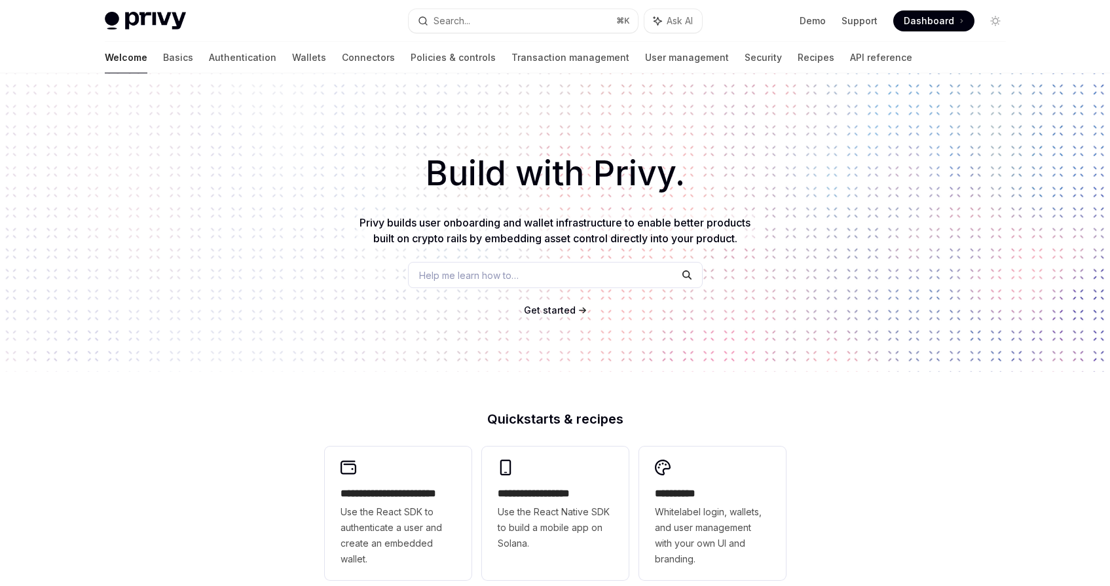
scroll to position [239, 0]
